Goal: Task Accomplishment & Management: Manage account settings

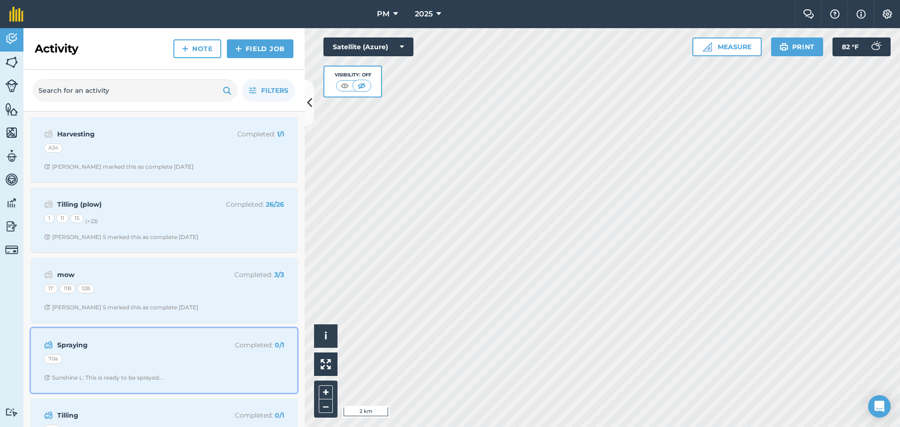
click at [165, 370] on div "Spraying Completed : 0 / 1 70a Sunshine L: This is ready to be sprayed..." at bounding box center [164, 360] width 255 height 53
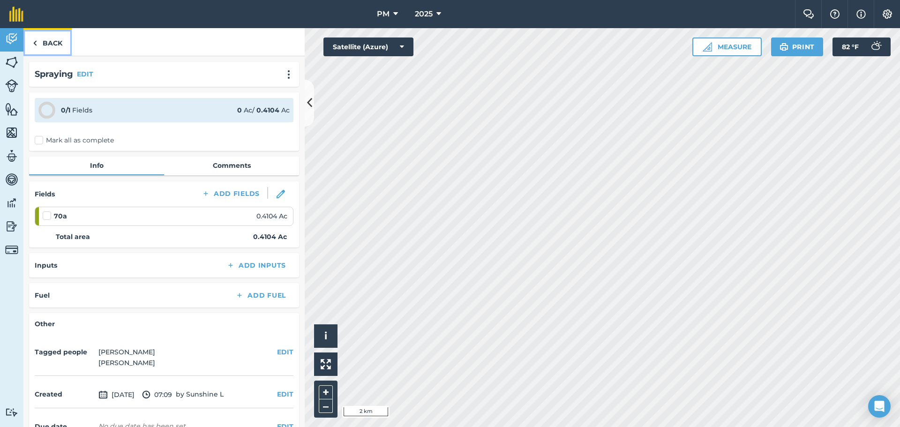
click at [49, 45] on link "Back" at bounding box center [47, 42] width 48 height 28
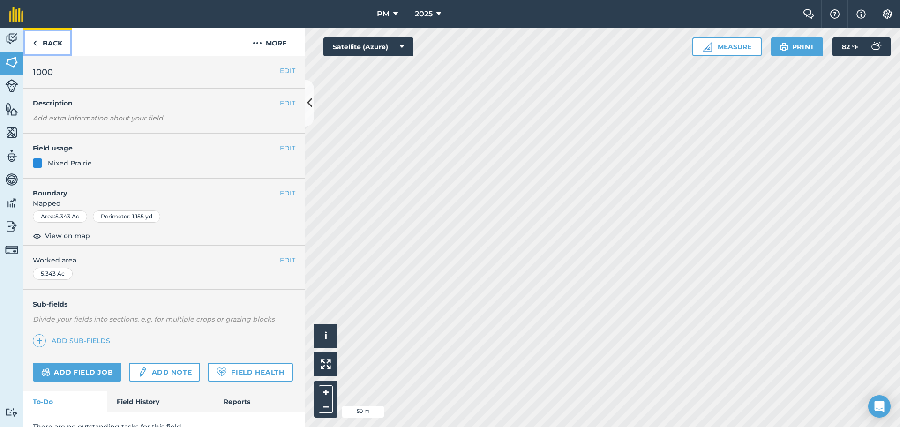
click at [38, 45] on link "Back" at bounding box center [47, 42] width 48 height 28
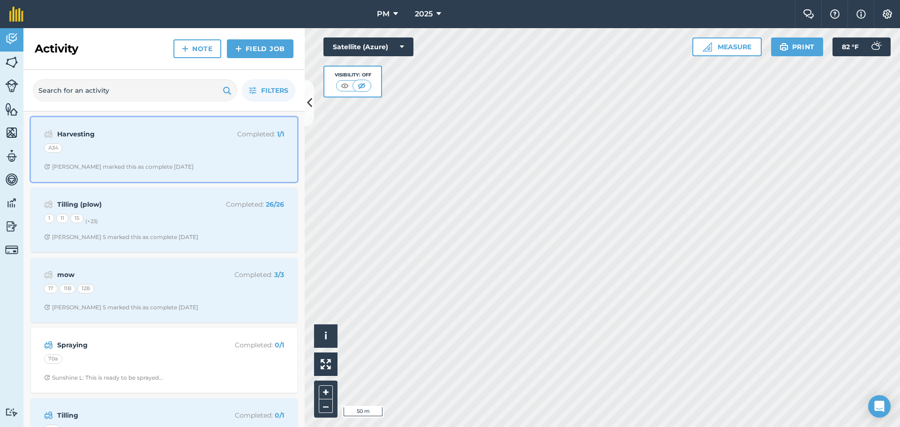
click at [189, 151] on div "A34" at bounding box center [164, 150] width 240 height 12
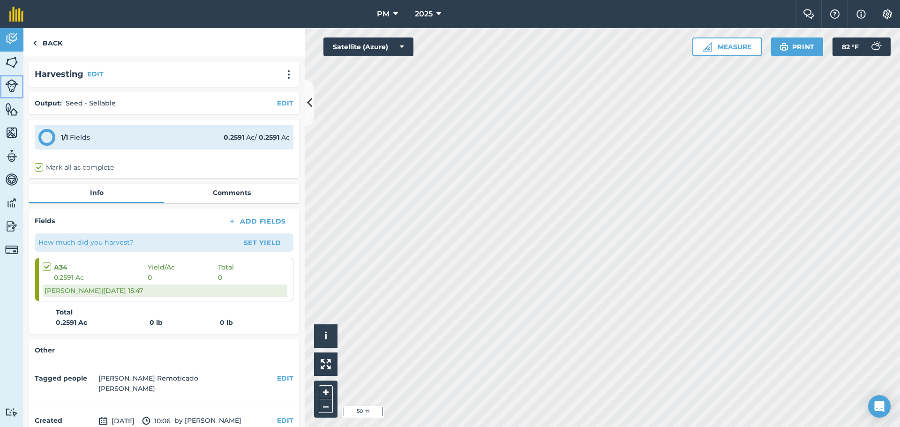
click at [9, 85] on img at bounding box center [11, 85] width 13 height 13
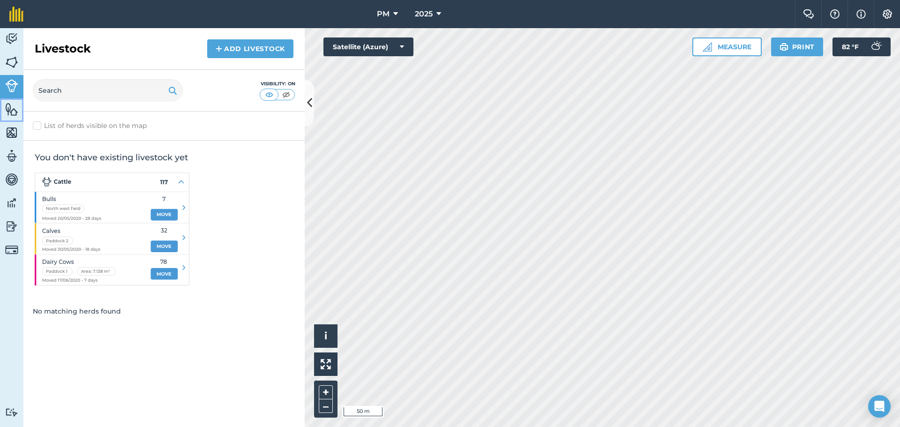
click at [11, 106] on img at bounding box center [11, 109] width 13 height 14
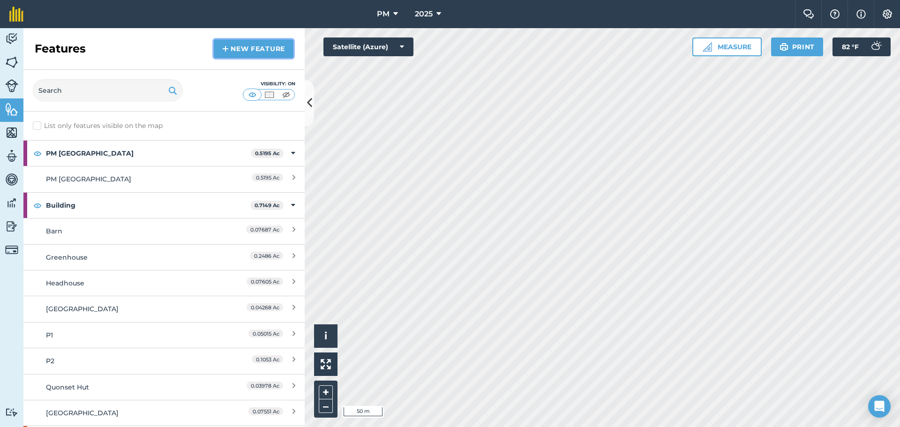
click at [258, 47] on link "New feature" at bounding box center [254, 48] width 80 height 19
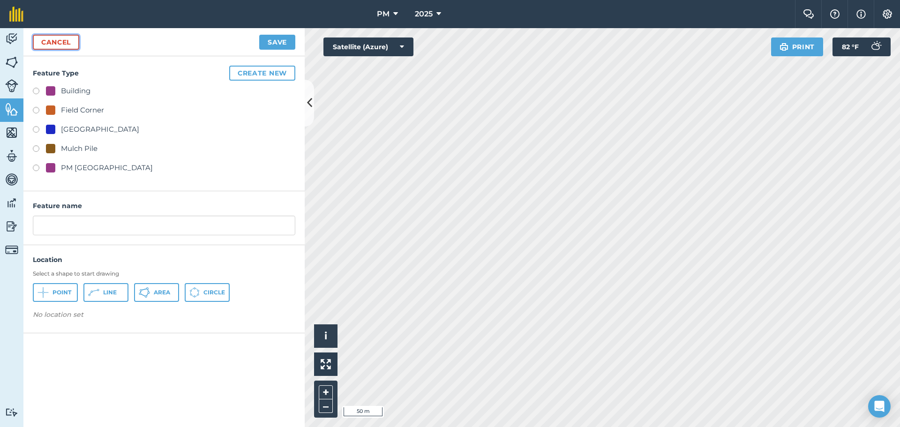
click at [48, 40] on link "Cancel" at bounding box center [56, 42] width 46 height 15
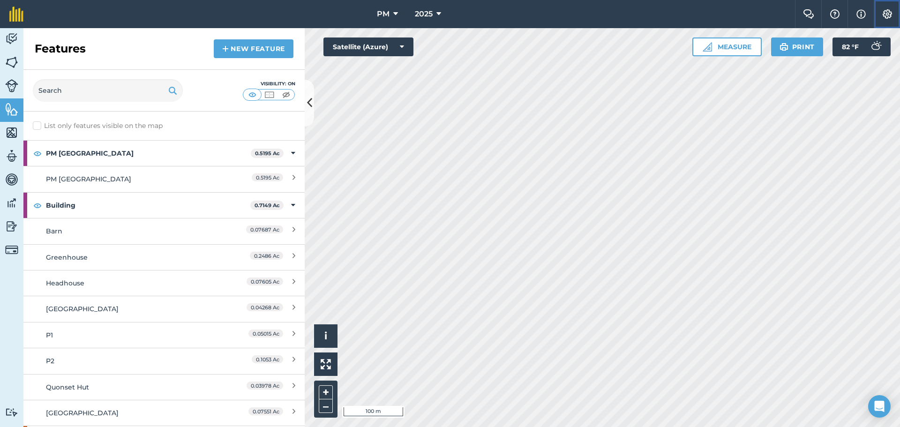
click at [884, 17] on img at bounding box center [887, 13] width 11 height 9
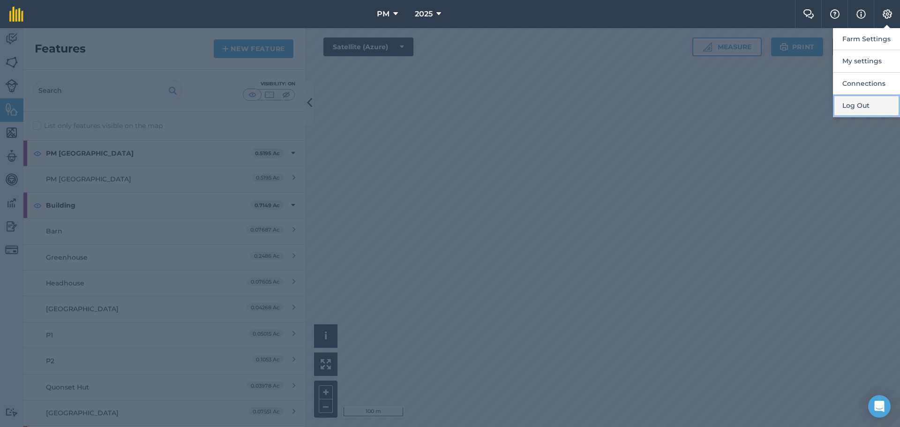
click at [857, 102] on button "Log Out" at bounding box center [866, 106] width 67 height 22
